Goal: Find contact information: Find contact information

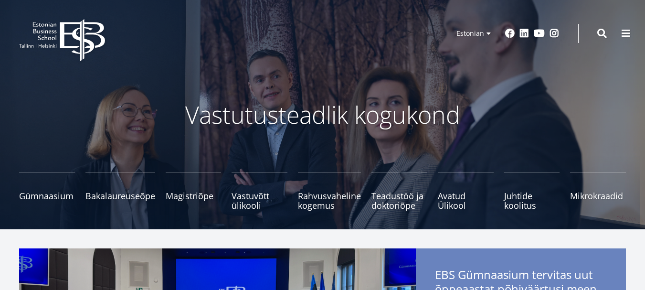
click at [600, 30] on span at bounding box center [602, 34] width 10 height 10
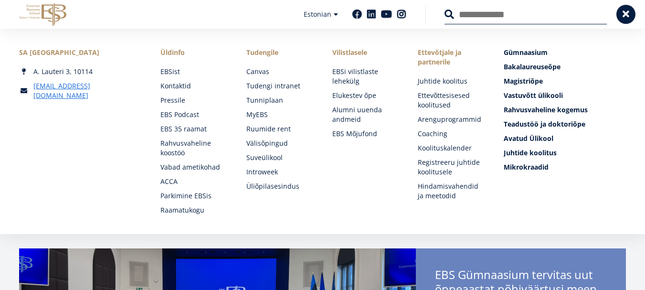
click at [489, 19] on input "Otsing" at bounding box center [525, 14] width 162 height 20
type input "****"
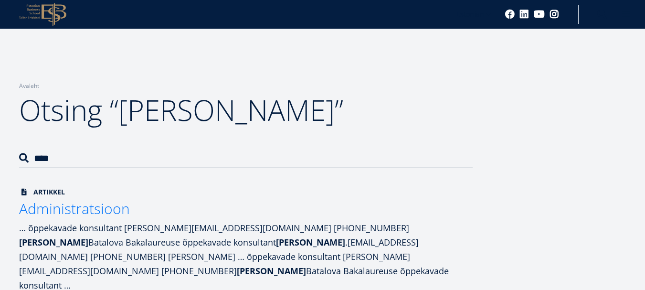
scroll to position [48, 0]
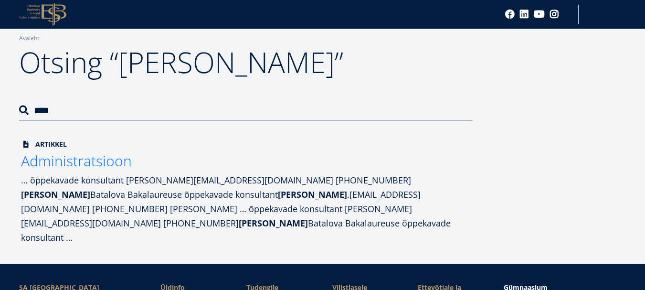
click at [113, 197] on div "… õppekavade konsultant [PERSON_NAME][EMAIL_ADDRESS][DOMAIN_NAME] [PHONE_NUMBER…" at bounding box center [247, 209] width 453 height 72
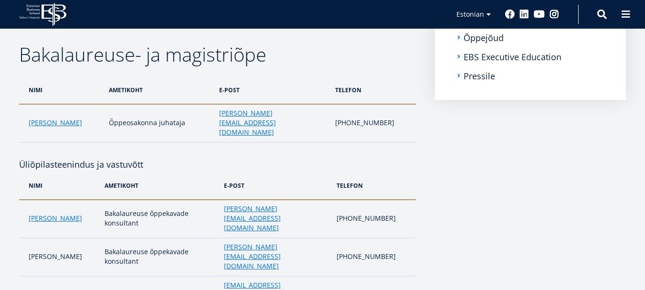
scroll to position [239, 0]
drag, startPoint x: 278, startPoint y: 214, endPoint x: 207, endPoint y: 220, distance: 71.4
click at [219, 238] on td "olga.batalova@ebs.ee" at bounding box center [275, 257] width 113 height 38
copy link "olga.batalova@ebs.ee"
